Goal: Task Accomplishment & Management: Manage account settings

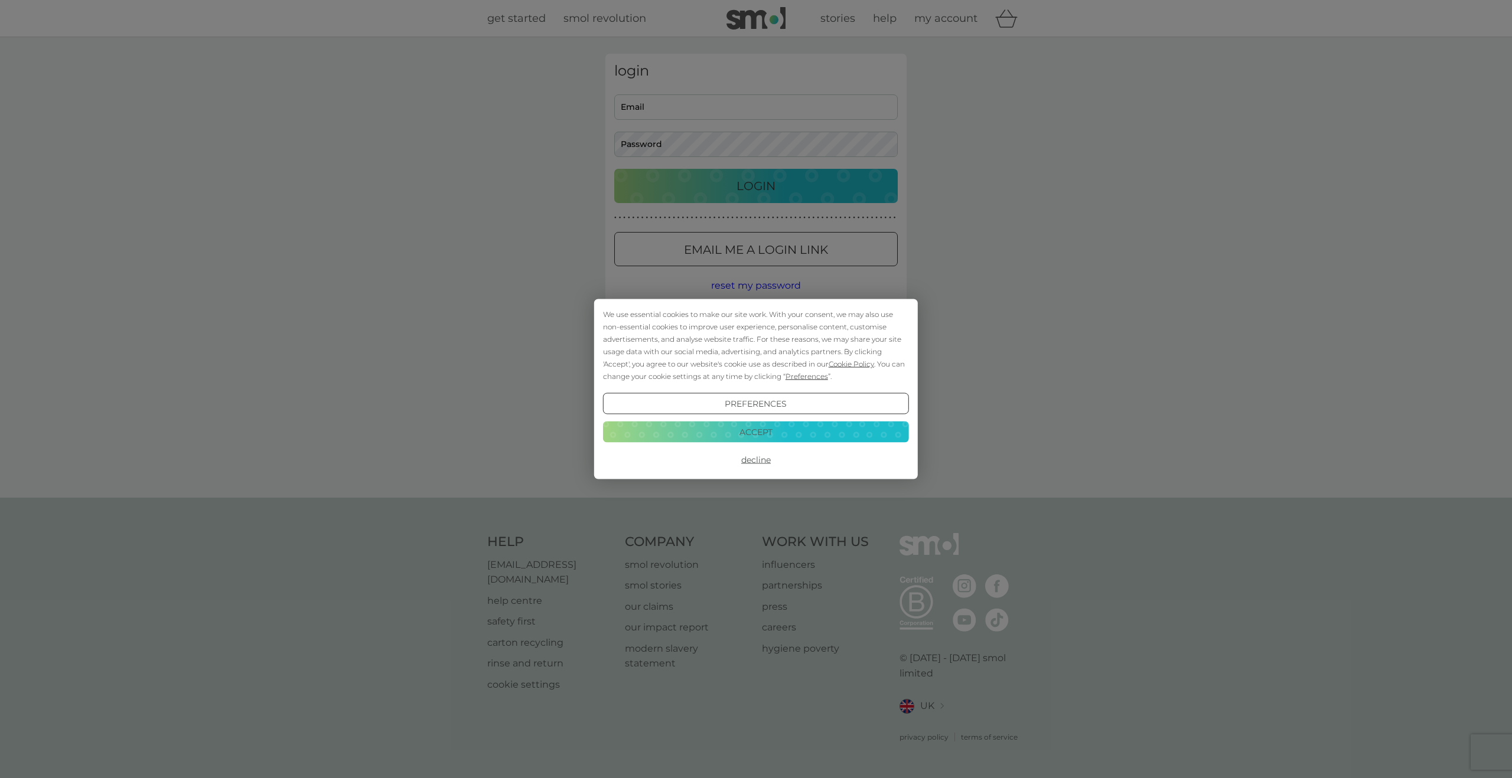
type input "[EMAIL_ADDRESS][DOMAIN_NAME]"
click at [795, 427] on button "Accept" at bounding box center [756, 431] width 306 height 21
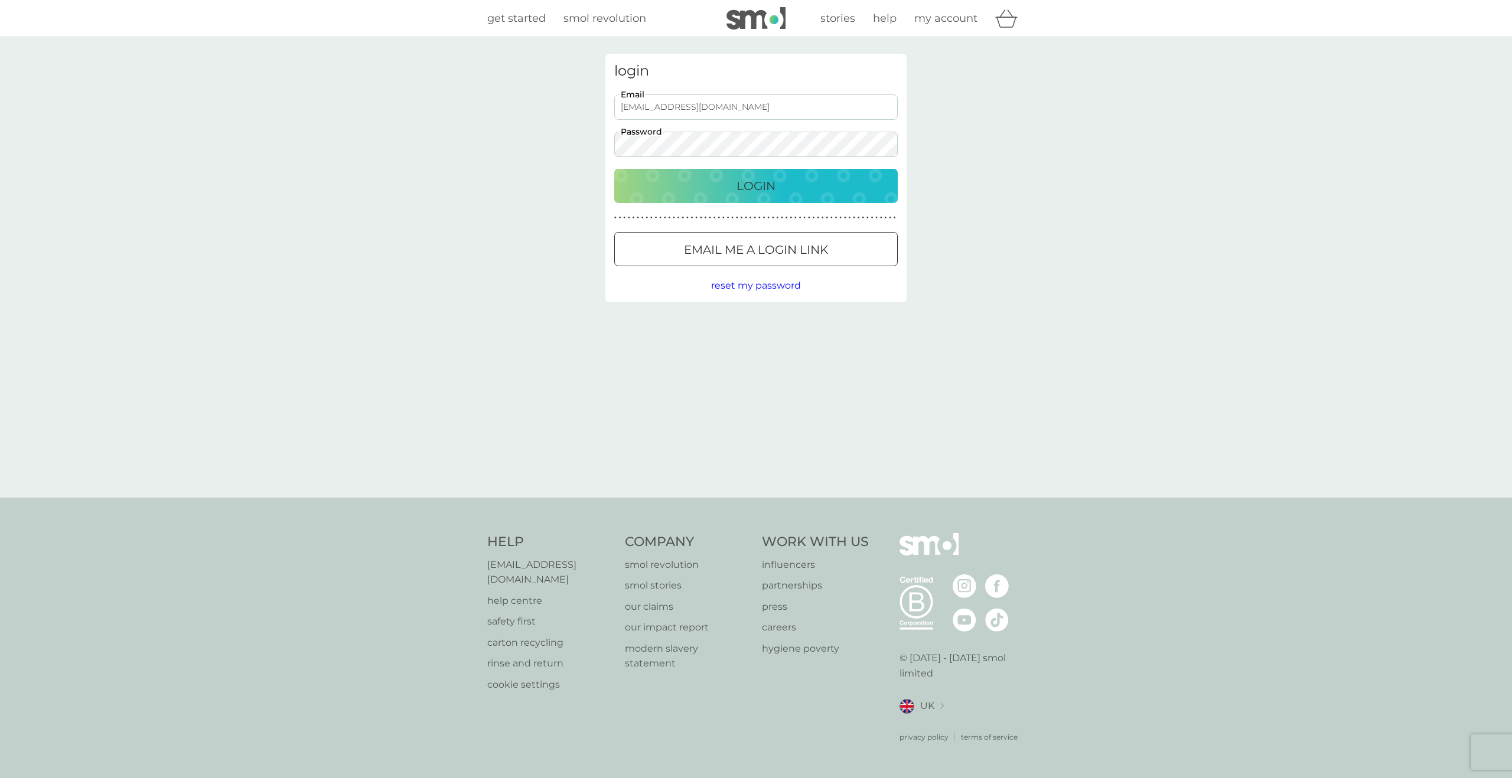
click at [753, 189] on p "Login" at bounding box center [755, 186] width 39 height 19
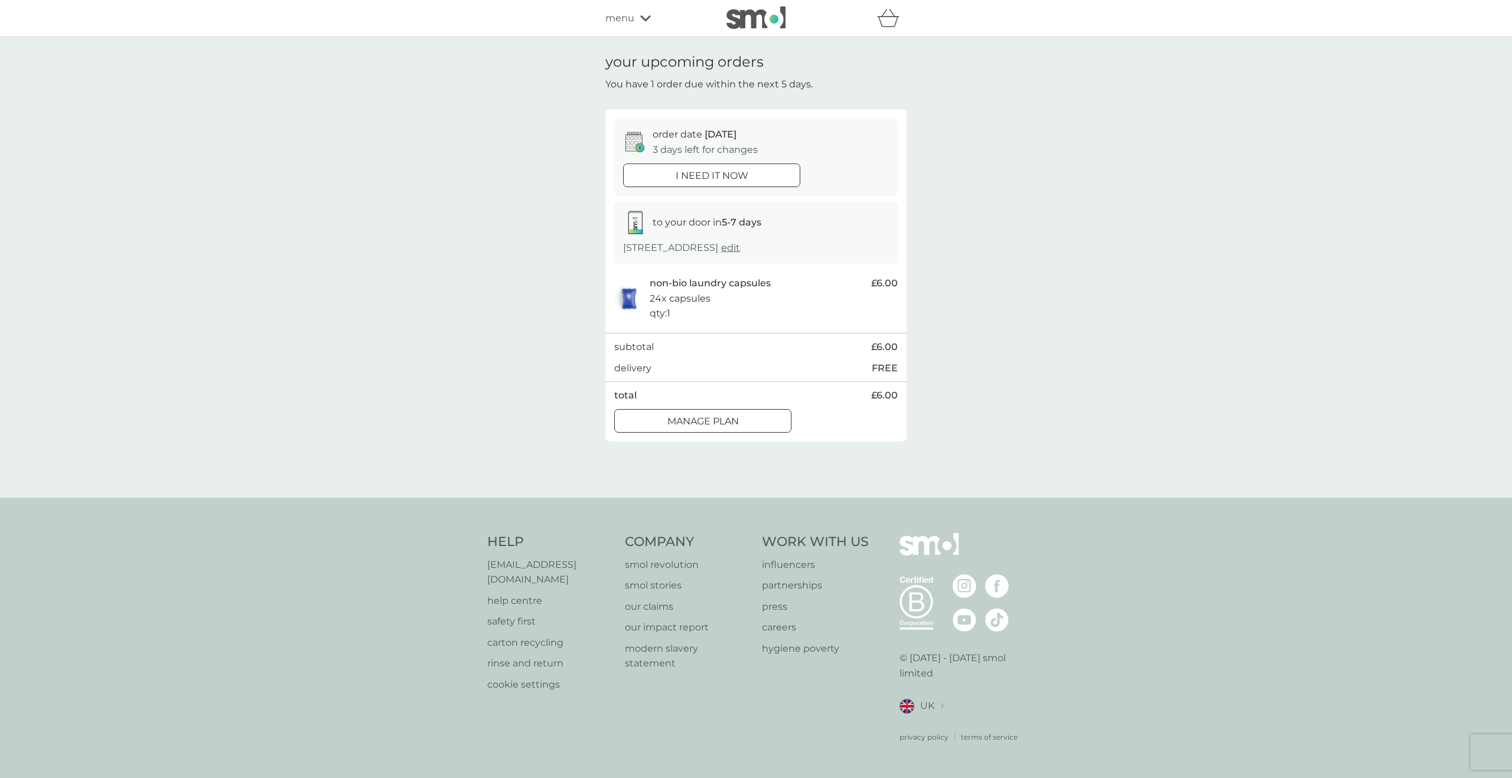
click at [740, 246] on span "edit" at bounding box center [730, 247] width 19 height 11
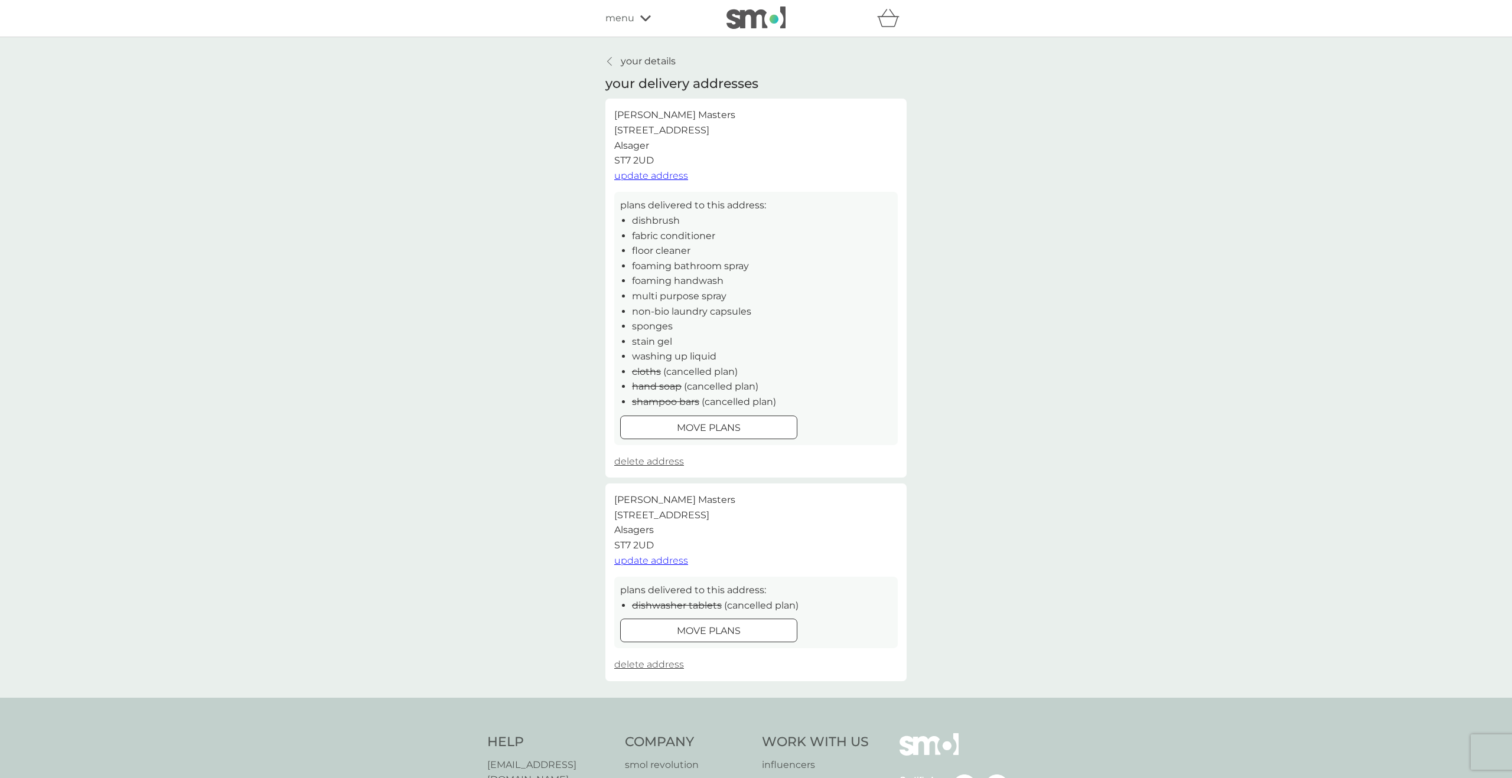
drag, startPoint x: 617, startPoint y: 71, endPoint x: 611, endPoint y: 63, distance: 9.8
click at [616, 69] on div "your details your delivery addresses Alex Masters 44 Hall Drive Alsager ST7 2UD…" at bounding box center [755, 368] width 301 height 628
click at [609, 61] on icon at bounding box center [609, 61] width 5 height 9
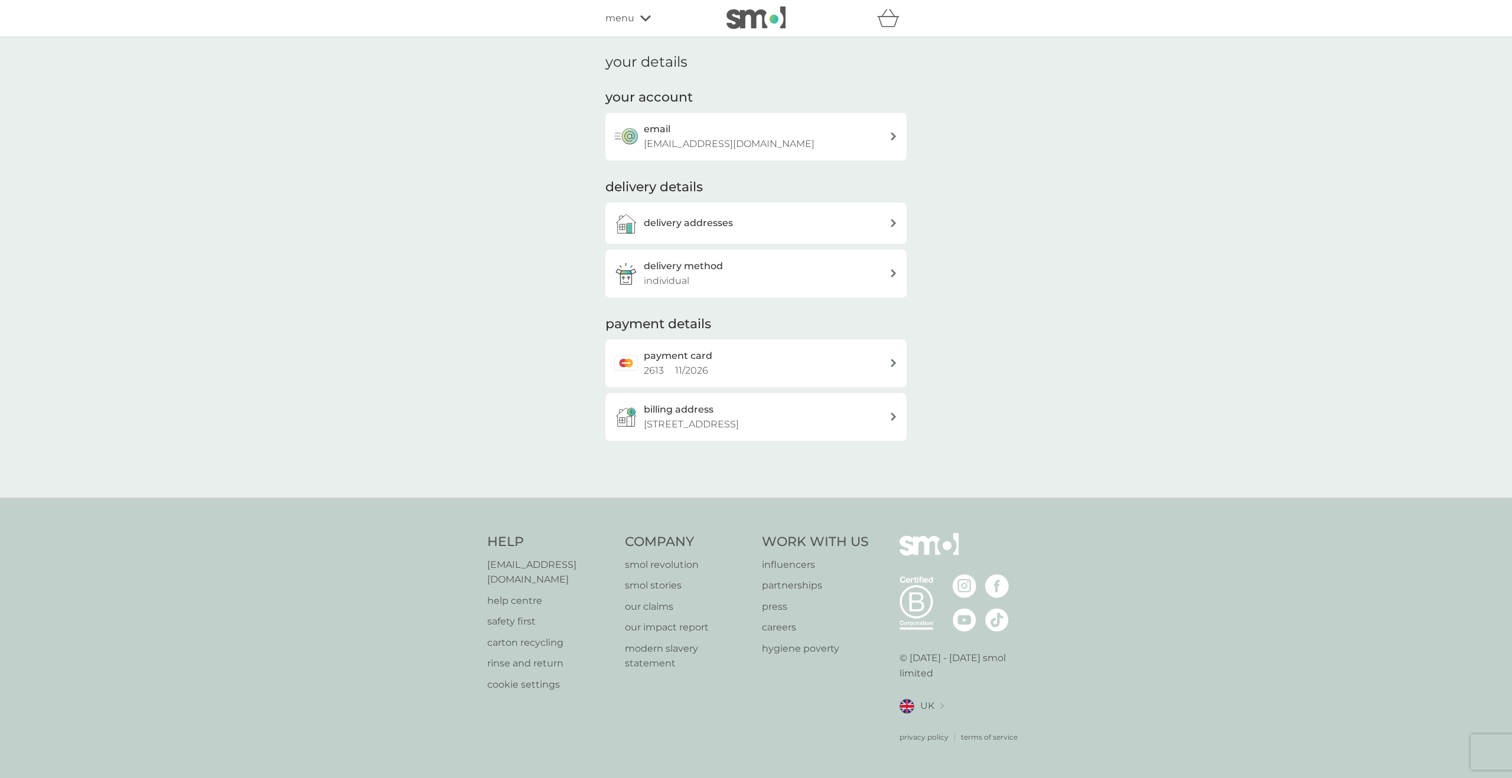
click at [645, 17] on icon at bounding box center [645, 18] width 11 height 7
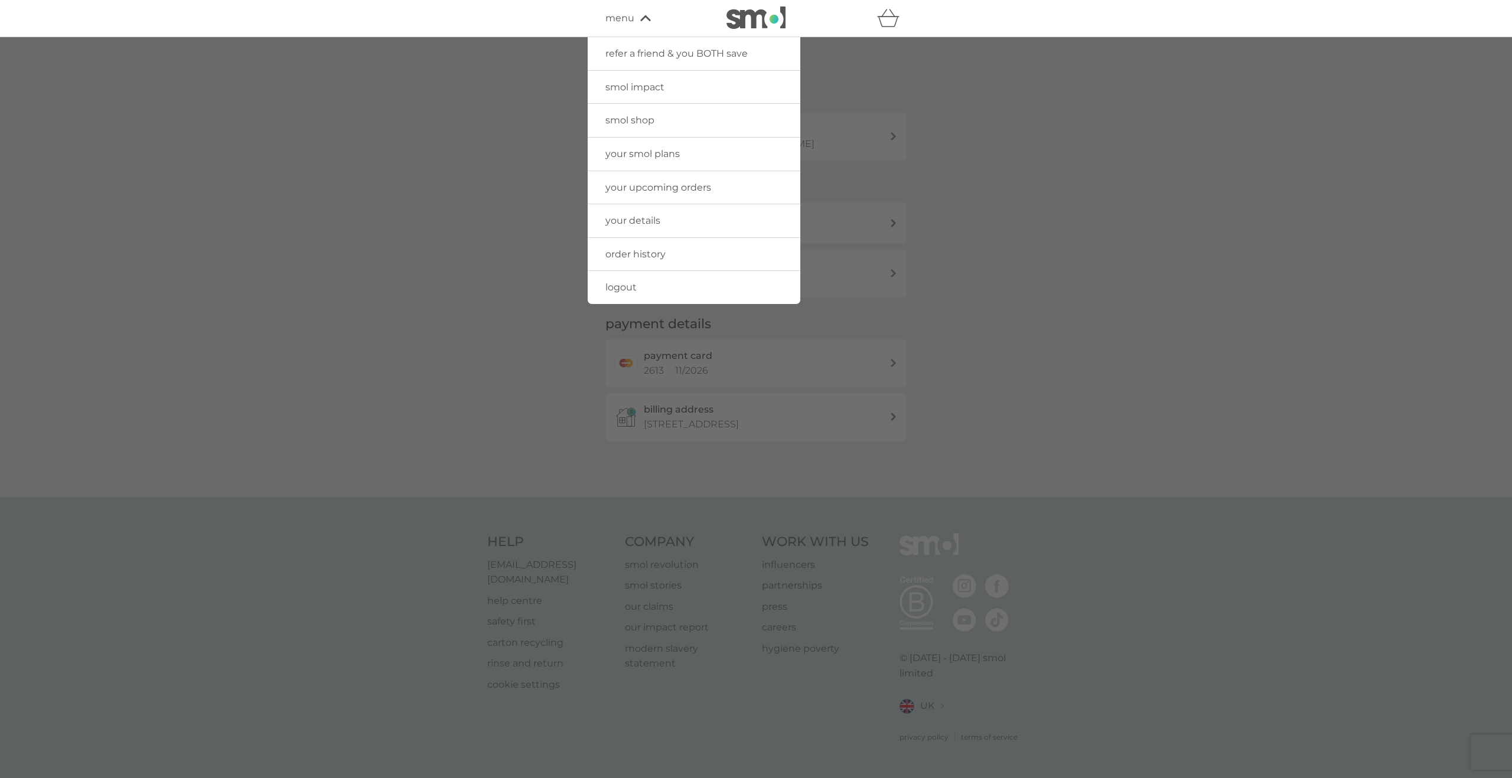
click at [621, 148] on span "your smol plans" at bounding box center [642, 153] width 74 height 11
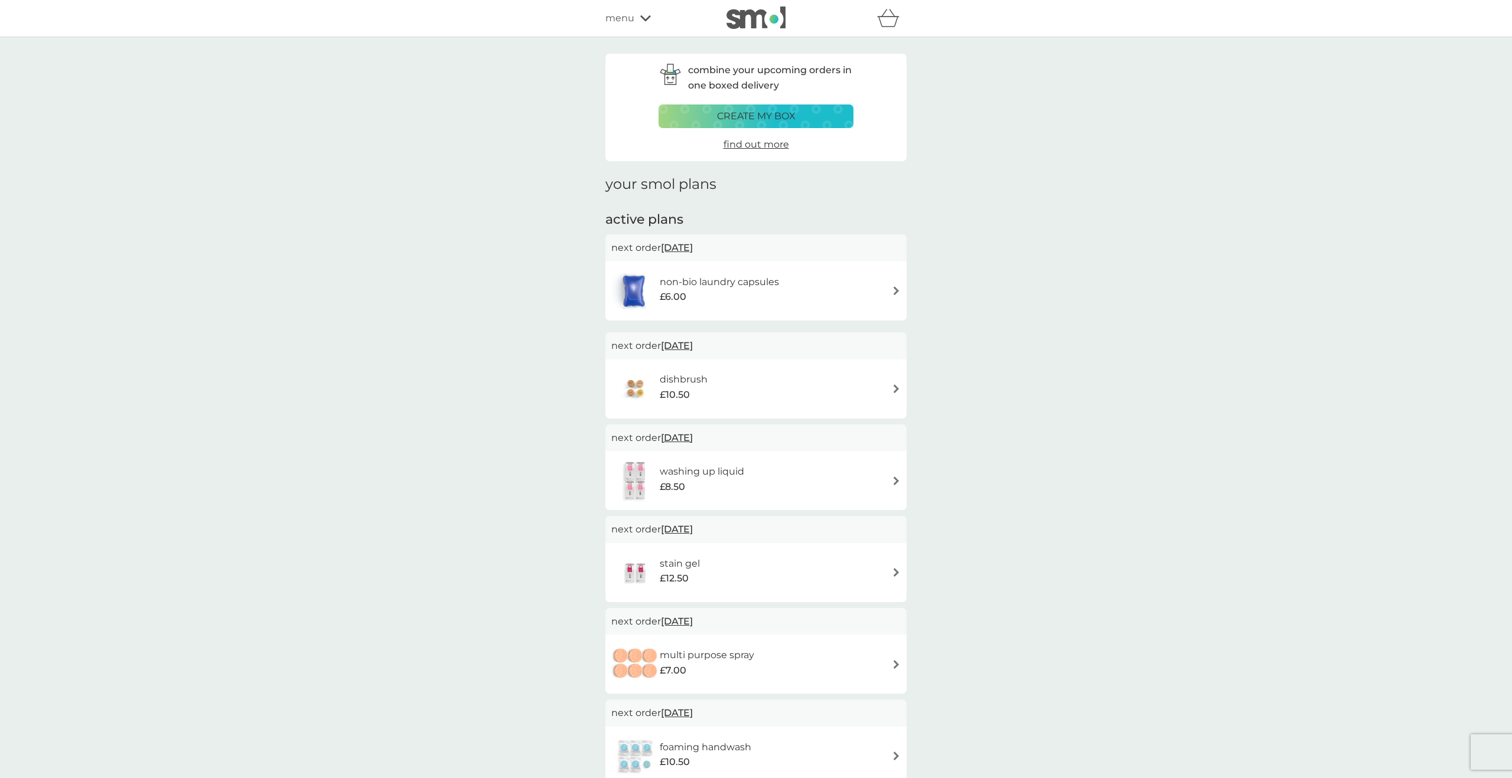
click at [790, 273] on div "non-bio laundry capsules £6.00" at bounding box center [701, 290] width 180 height 41
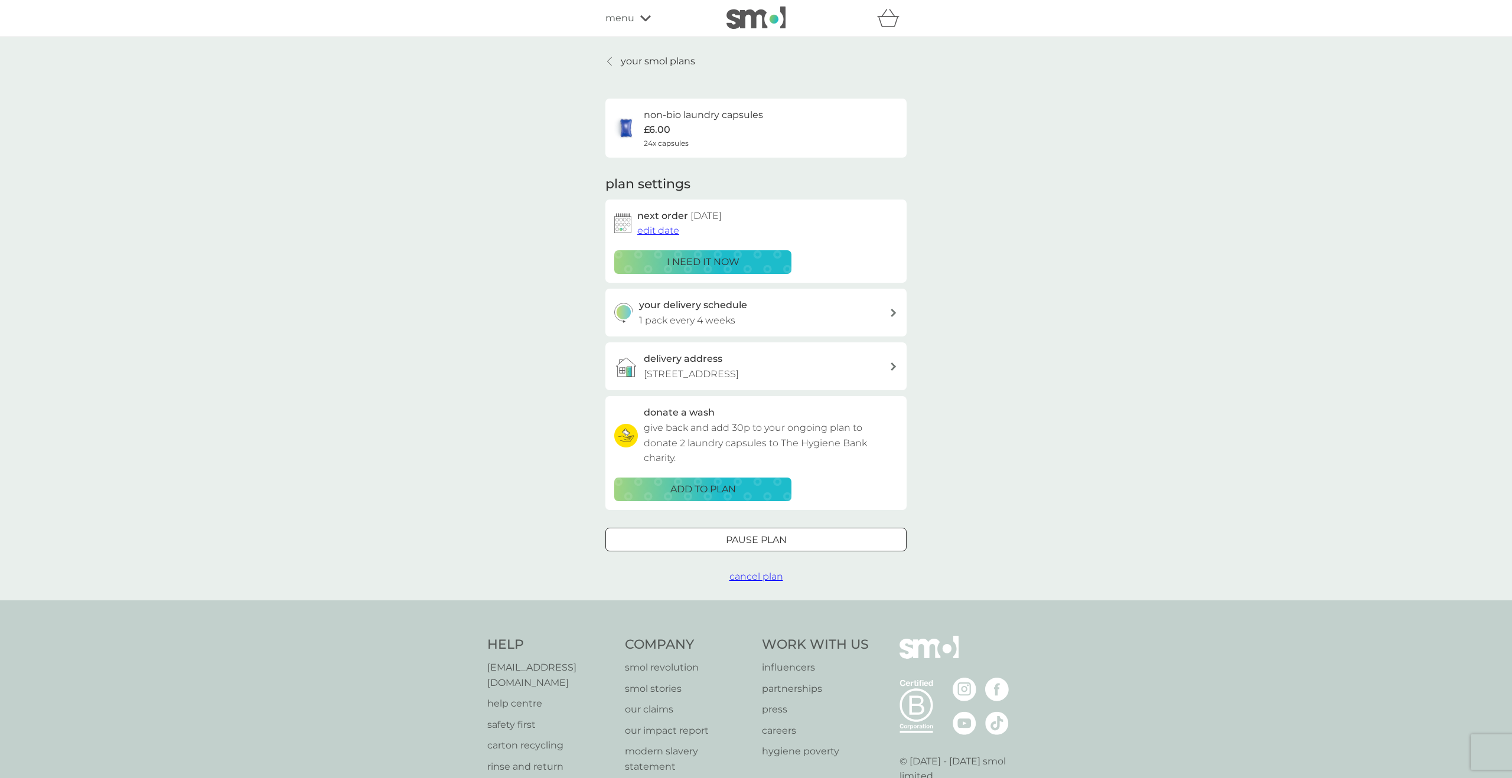
click at [657, 227] on span "edit date" at bounding box center [658, 230] width 42 height 11
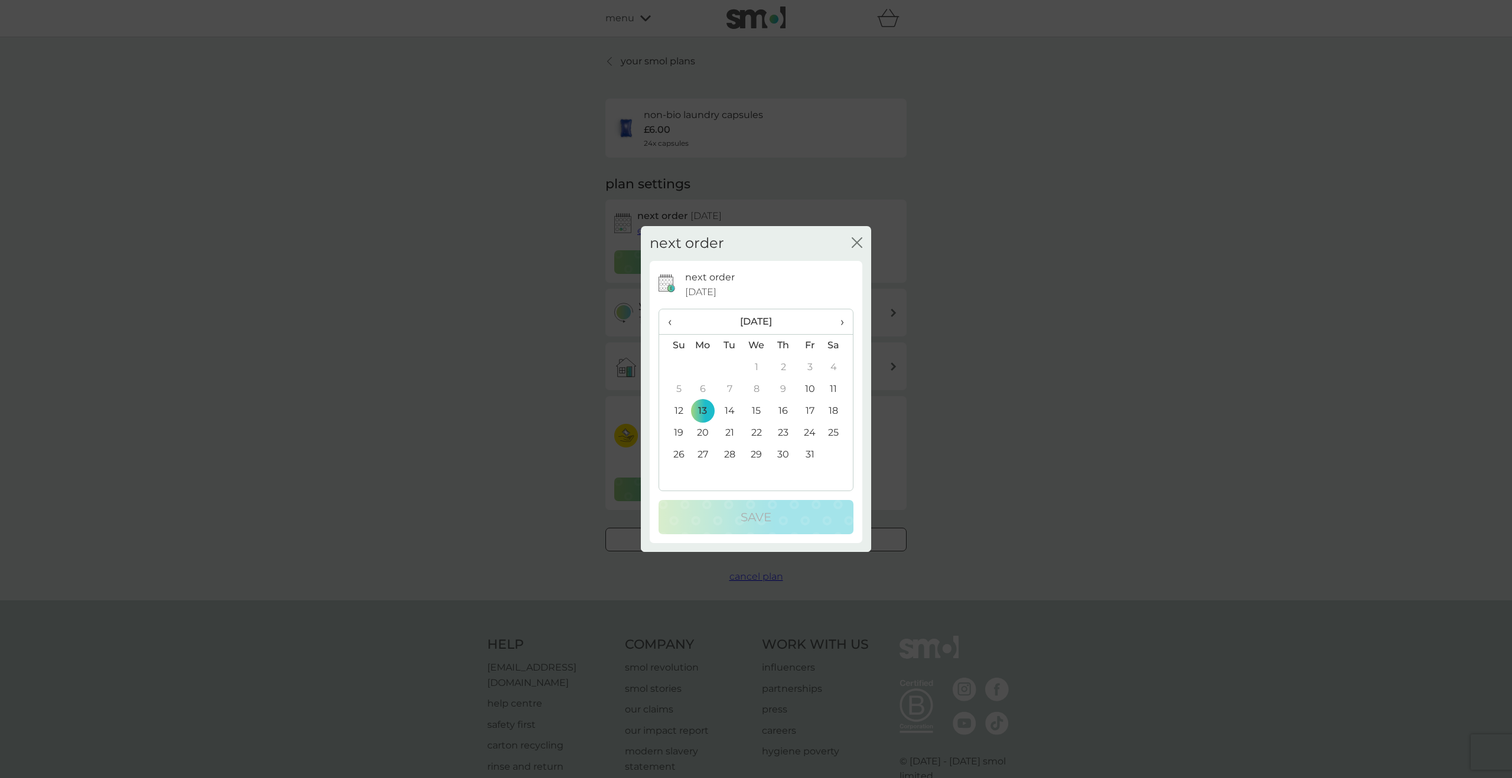
click at [783, 409] on td "16" at bounding box center [783, 411] width 27 height 22
click at [766, 517] on p "Save" at bounding box center [756, 517] width 31 height 19
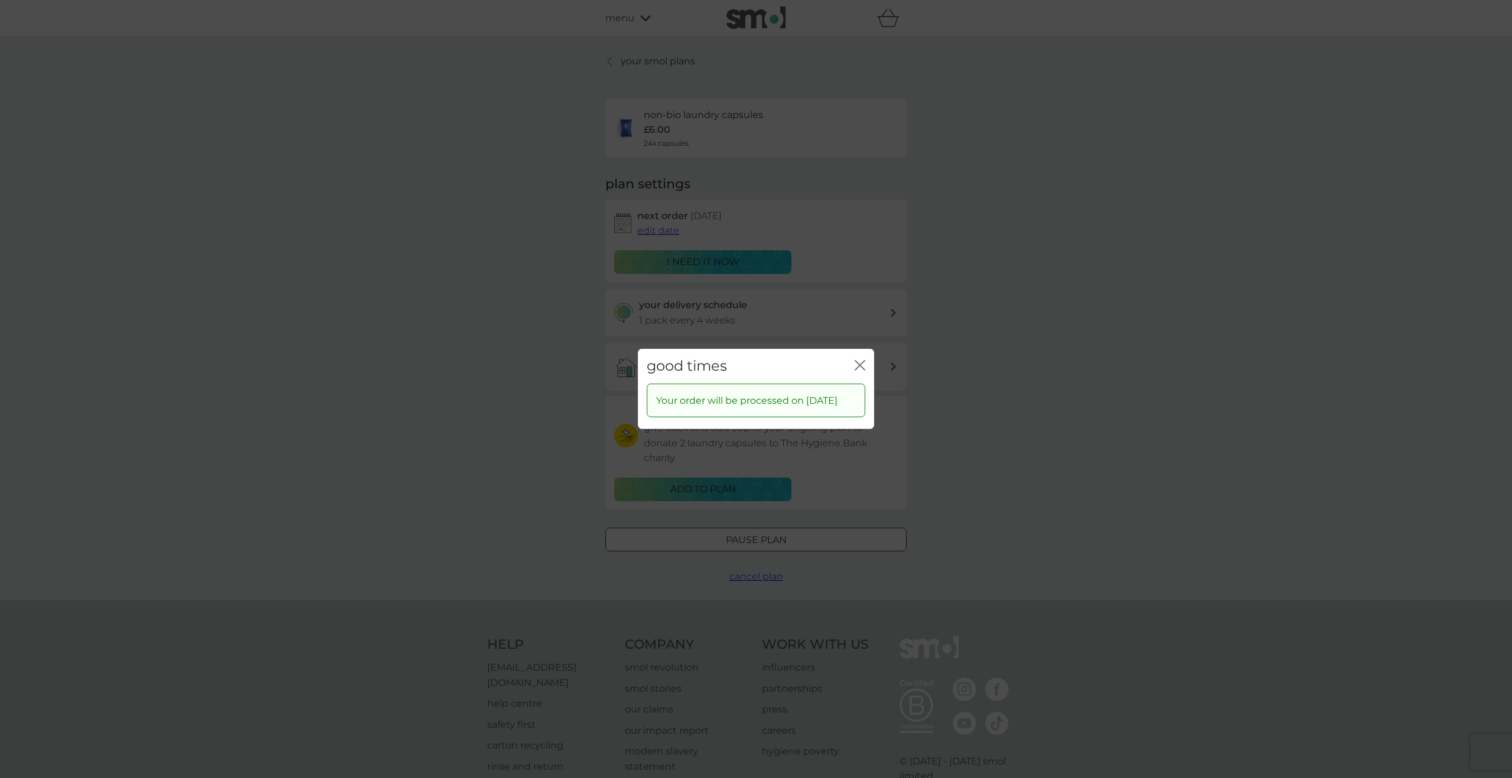
click at [860, 361] on icon "close" at bounding box center [862, 365] width 5 height 9
